Goal: Information Seeking & Learning: Find specific fact

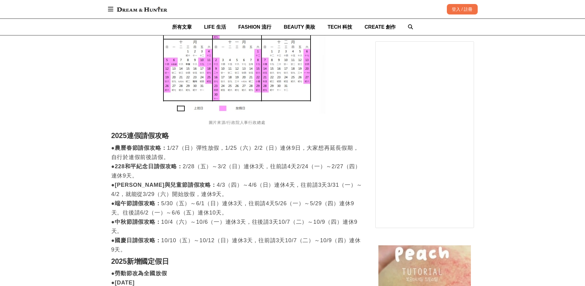
scroll to position [734, 0]
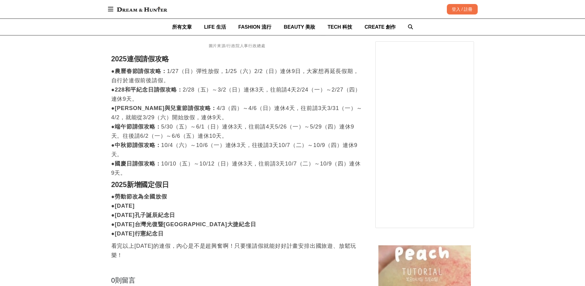
drag, startPoint x: 266, startPoint y: 128, endPoint x: 262, endPoint y: 206, distance: 78.1
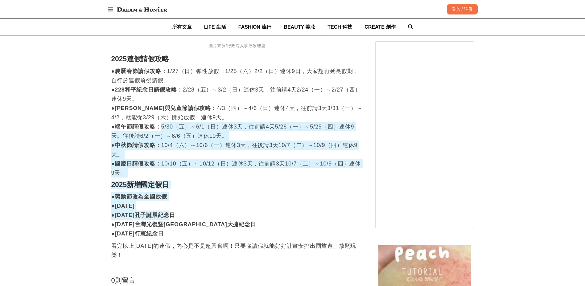
click at [262, 209] on p "●勞動節改為全國放假 ●[DATE] ●[DATE]孔子誕辰紀念日 ●[DATE]台灣光復暨[GEOGRAPHIC_DATA]大捷紀念日 ●[DATE]行憲紀…" at bounding box center [237, 215] width 252 height 46
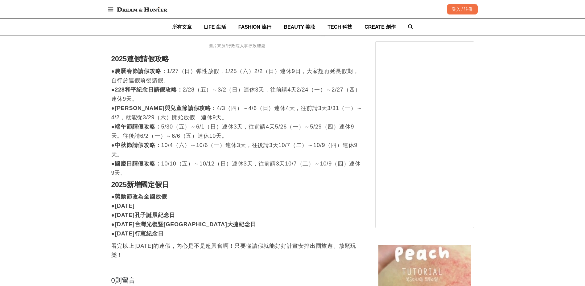
click at [262, 209] on p "●勞動節改為全國放假 ●[DATE] ●[DATE]孔子誕辰紀念日 ●[DATE]台灣光復暨[GEOGRAPHIC_DATA]大捷紀念日 ●[DATE]行憲紀…" at bounding box center [237, 215] width 252 height 46
drag, startPoint x: 262, startPoint y: 209, endPoint x: 277, endPoint y: 137, distance: 73.2
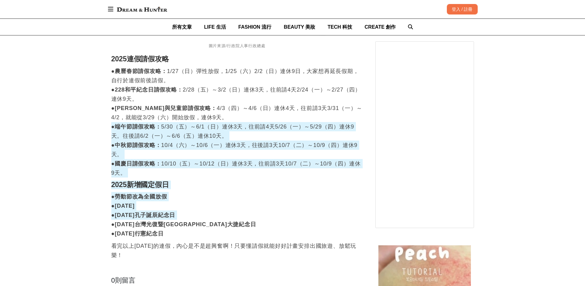
click at [283, 115] on p "●農曆春節請假攻略： 1/27（日）彈性放假，1/25（六）2/2（日）連休9日，大家想再延長假期，自行於連假前後請假。 ●228和平紀念日請假攻略： 2/2…" at bounding box center [237, 122] width 252 height 111
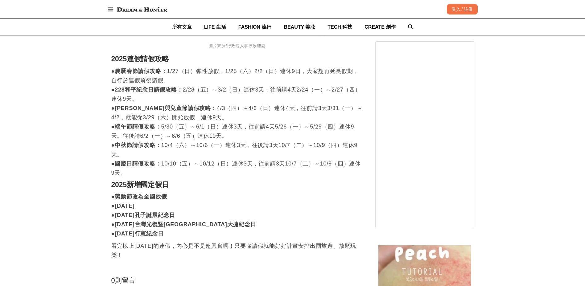
click at [283, 115] on p "●農曆春節請假攻略： 1/27（日）彈性放假，1/25（六）2/2（日）連休9日，大家想再延長假期，自行於連假前後請假。 ●228和平紀念日請假攻略： 2/2…" at bounding box center [237, 122] width 252 height 111
drag, startPoint x: 283, startPoint y: 115, endPoint x: 270, endPoint y: 212, distance: 98.6
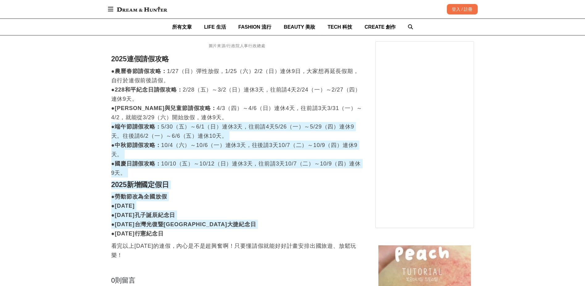
click at [270, 212] on p "●勞動節改為全國放假 ●[DATE] ●[DATE]孔子誕辰紀念日 ●[DATE]台灣光復暨[GEOGRAPHIC_DATA]大捷紀念日 ●[DATE]行憲紀…" at bounding box center [237, 215] width 252 height 46
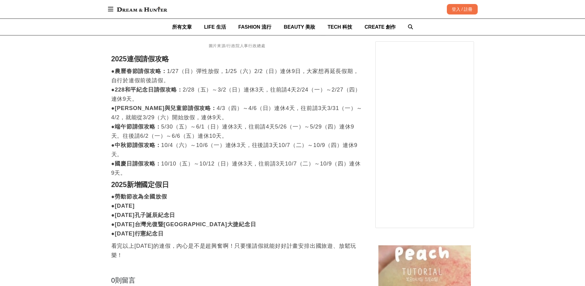
click at [270, 212] on p "●勞動節改為全國放假 ●[DATE] ●[DATE]孔子誕辰紀念日 ●[DATE]台灣光復暨[GEOGRAPHIC_DATA]大捷紀念日 ●[DATE]行憲紀…" at bounding box center [237, 215] width 252 height 46
drag, startPoint x: 237, startPoint y: 218, endPoint x: 108, endPoint y: 214, distance: 128.6
click at [108, 214] on div "首頁 / 最愛生活 [URL][DOMAIN_NAME] 收藏 2025行事曆公開！除了6個連假，國定假日新制「4+1」天，[DATE]、光復節、行憲紀念日今…" at bounding box center [293, 16] width 370 height 1353
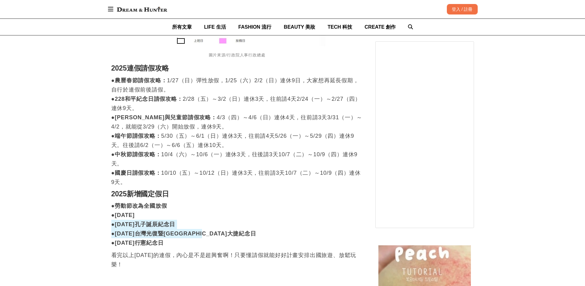
scroll to position [581, 0]
